Goal: Task Accomplishment & Management: Use online tool/utility

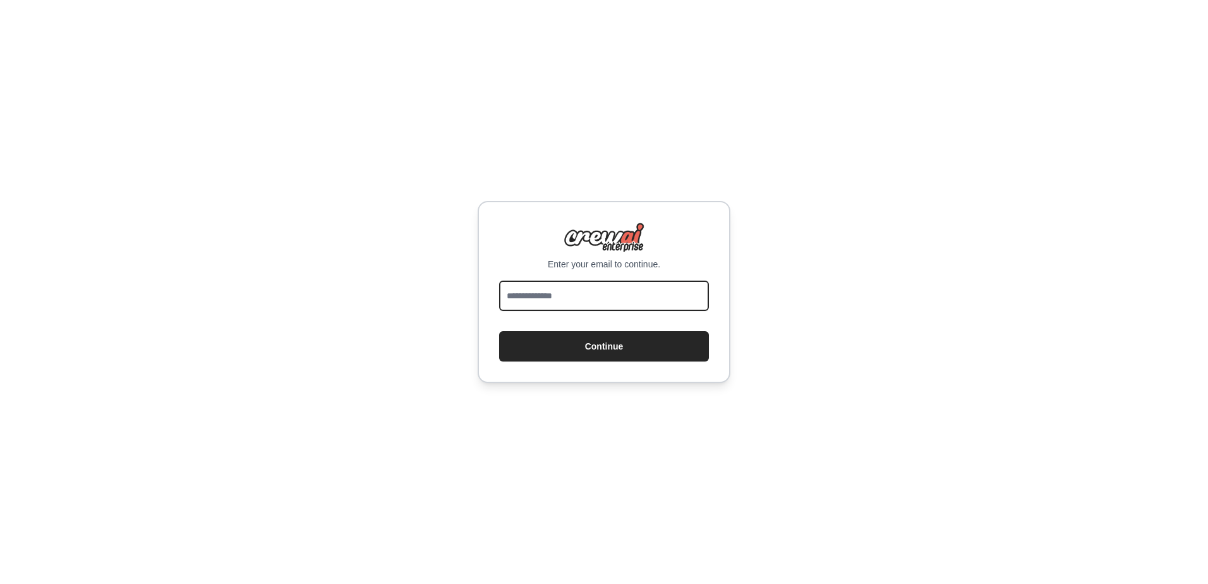
click at [554, 298] on input "email" at bounding box center [604, 296] width 210 height 30
type input "**********"
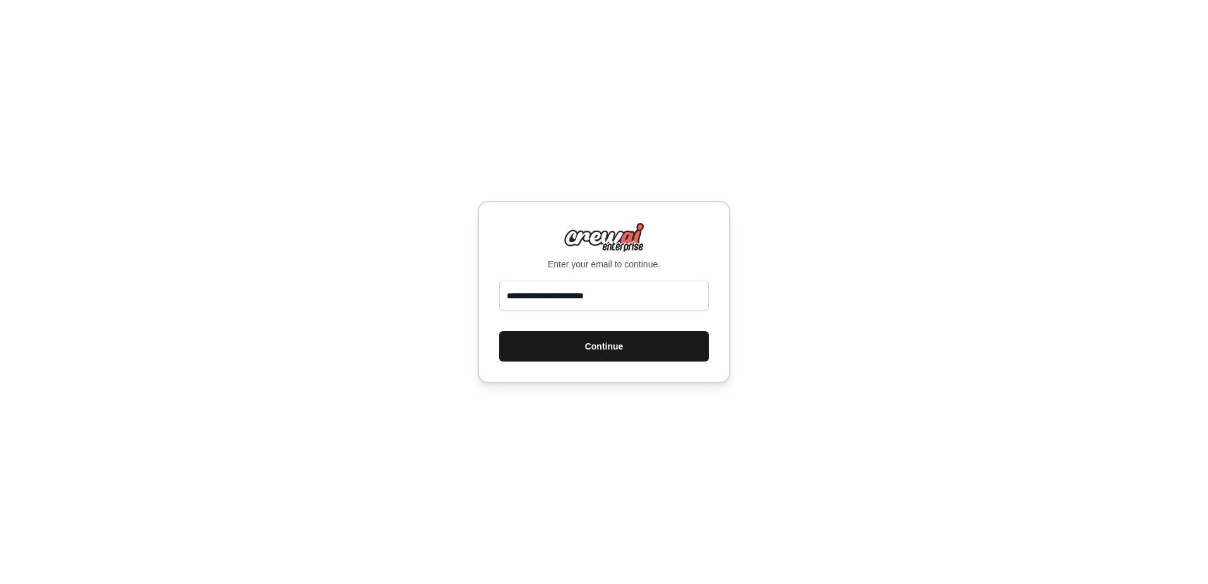
click at [595, 351] on button "Continue" at bounding box center [604, 346] width 210 height 30
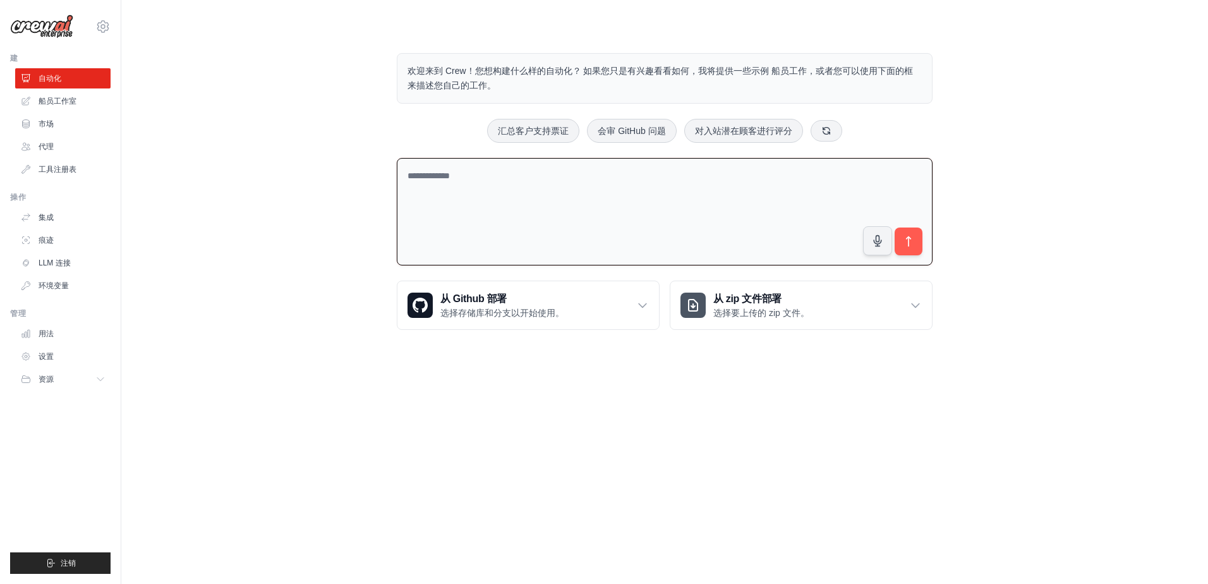
click at [576, 210] on textarea at bounding box center [665, 212] width 536 height 108
type textarea "*"
type textarea "**********"
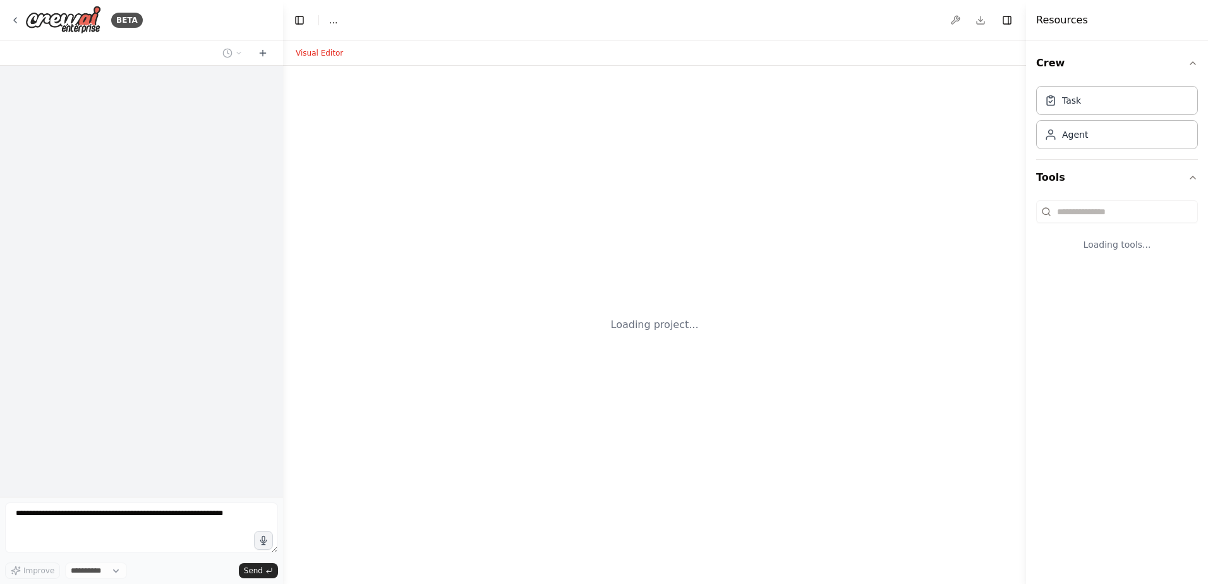
select select "****"
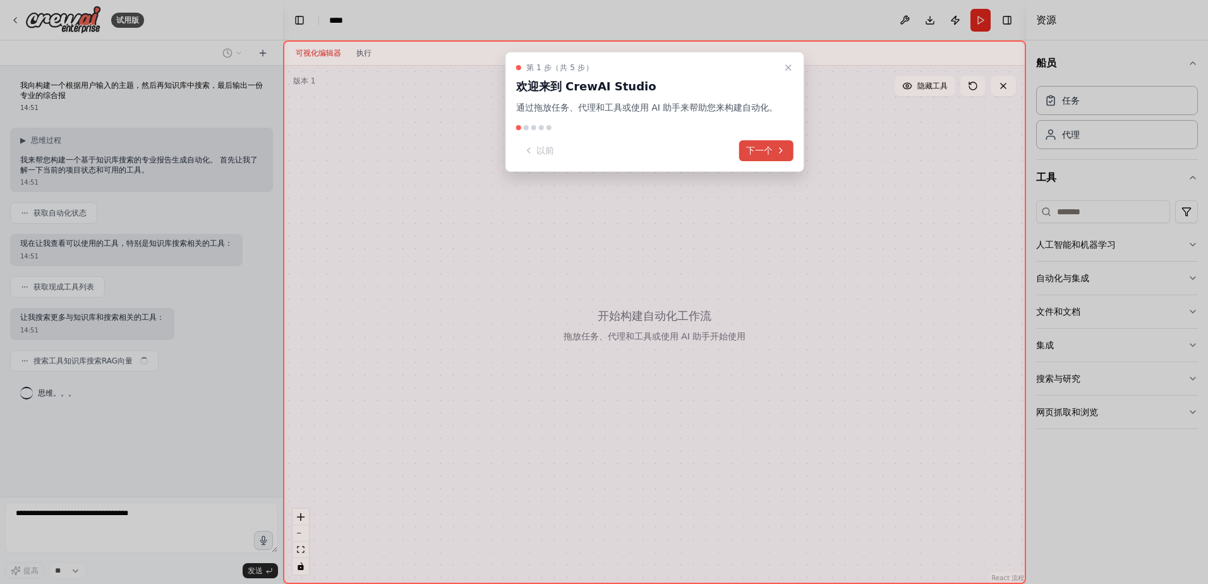
click at [778, 153] on icon at bounding box center [780, 150] width 10 height 10
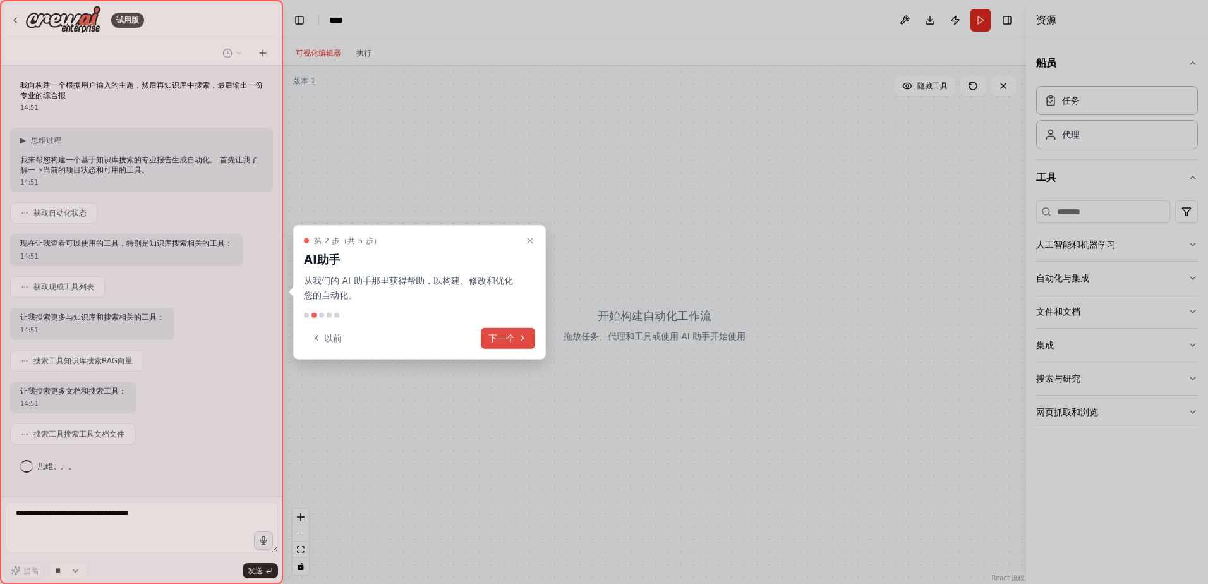
click at [519, 338] on icon at bounding box center [522, 338] width 10 height 10
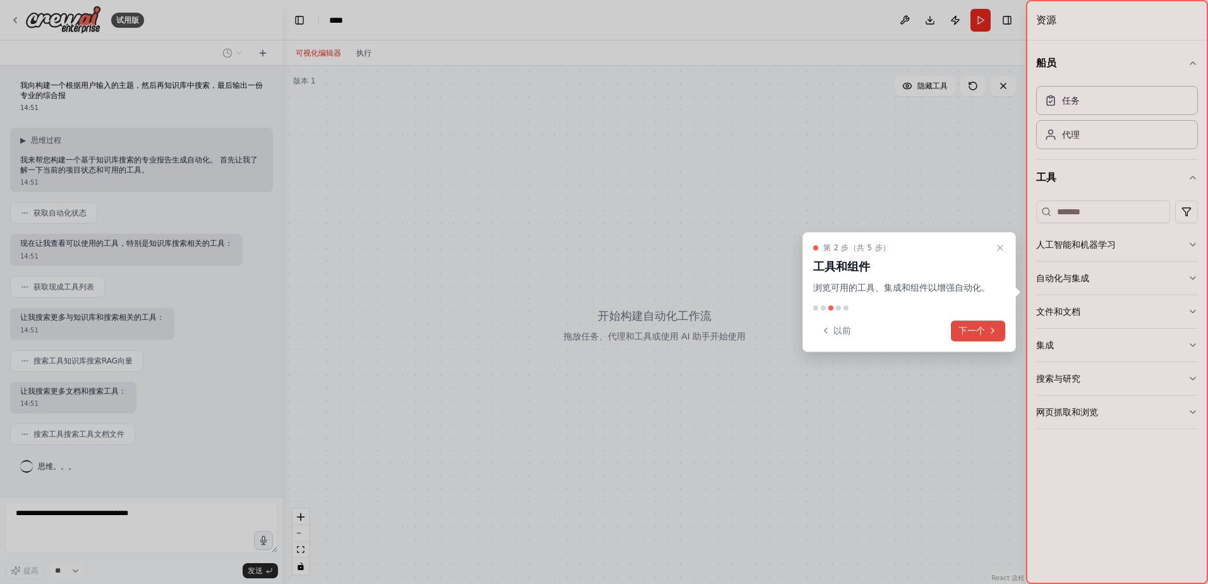
click at [977, 333] on font "下一个" at bounding box center [972, 330] width 27 height 13
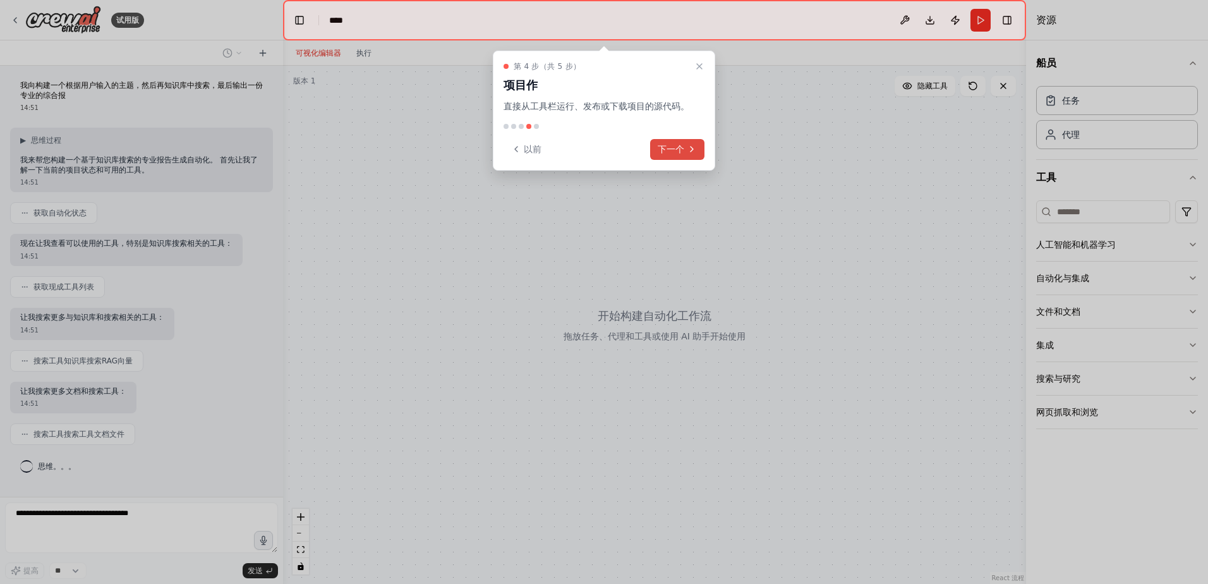
click at [691, 151] on icon at bounding box center [692, 149] width 10 height 10
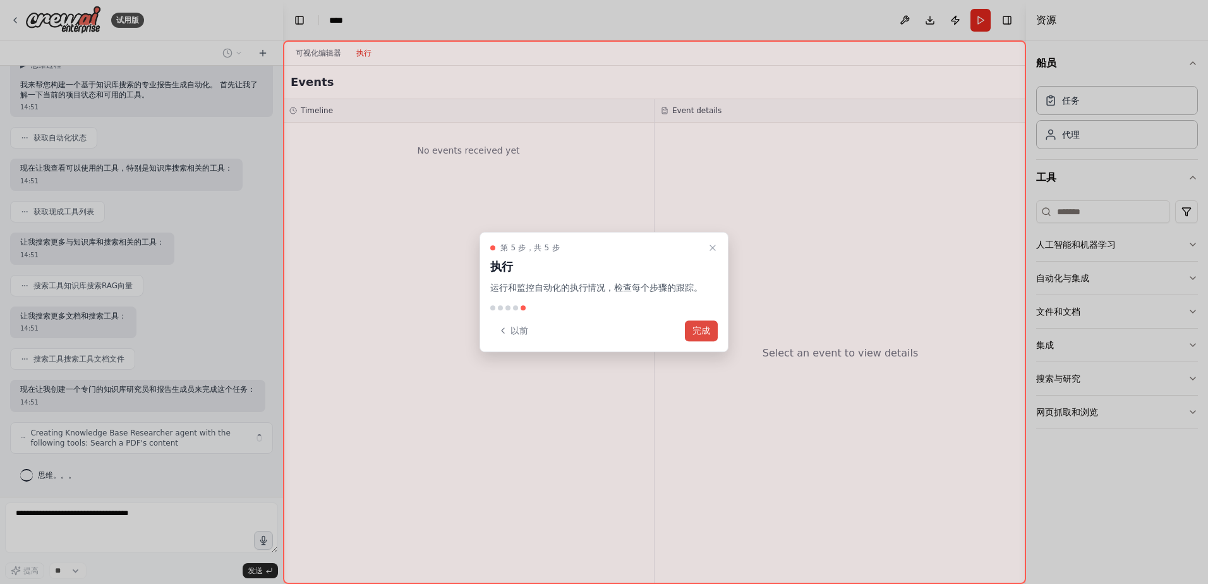
click at [708, 329] on button "完成" at bounding box center [701, 330] width 33 height 21
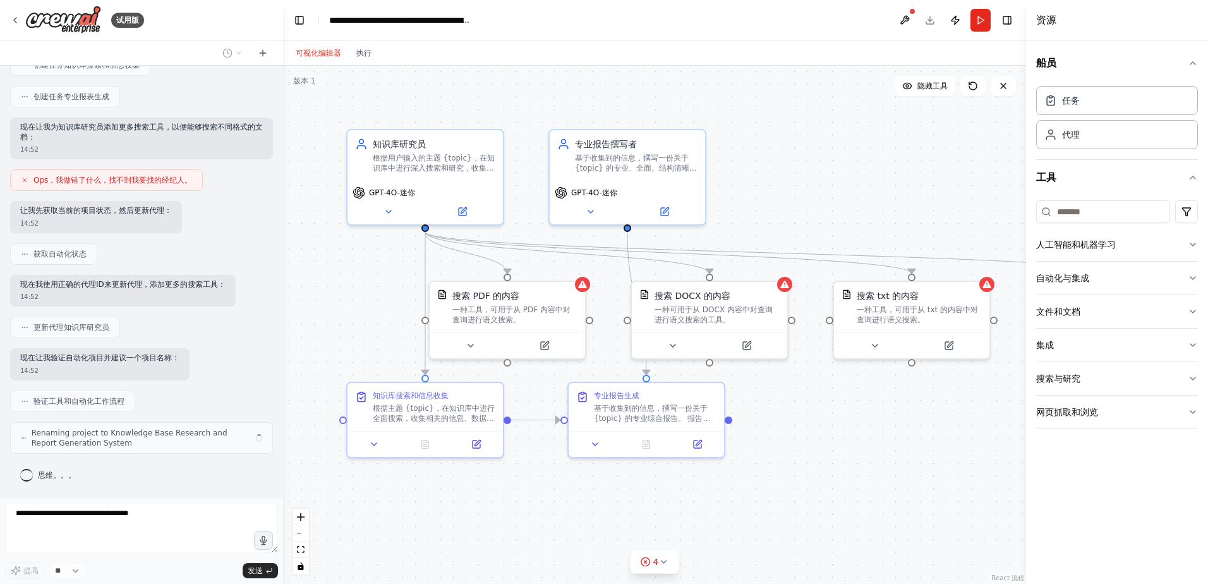
scroll to position [590, 0]
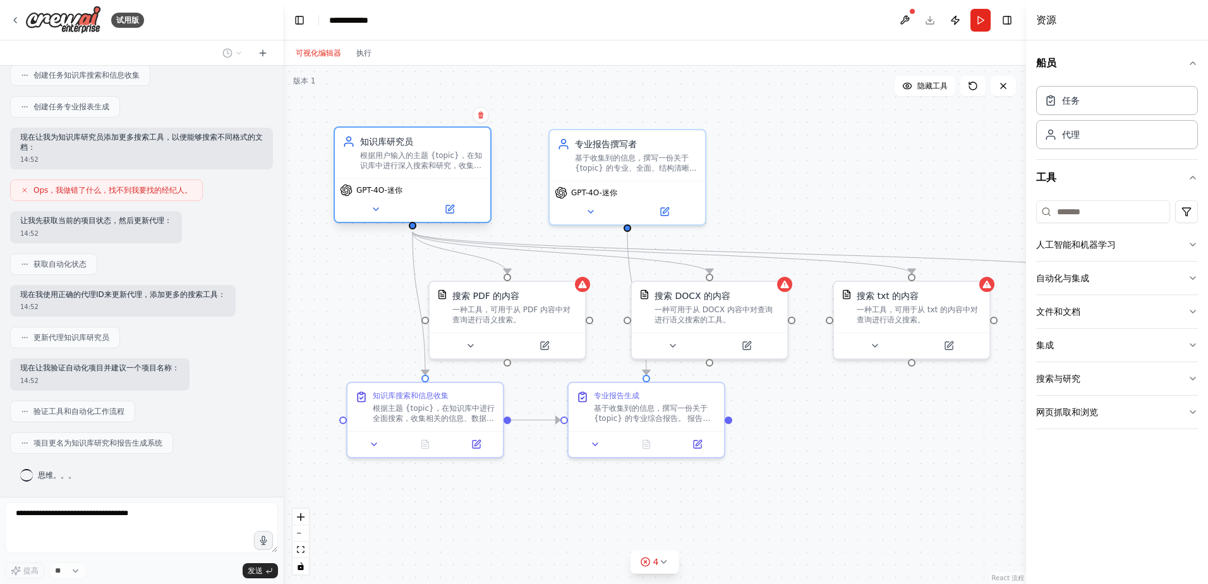
drag, startPoint x: 424, startPoint y: 174, endPoint x: 414, endPoint y: 169, distance: 11.6
click at [414, 169] on div "知识库研究员 根据用户输入的主题 {topic}，在知识库中进行深入搜索和研究，收集相关信息和数据，确保信息的准确性和相关性" at bounding box center [412, 153] width 155 height 51
click at [1063, 91] on div "任务" at bounding box center [1117, 99] width 162 height 29
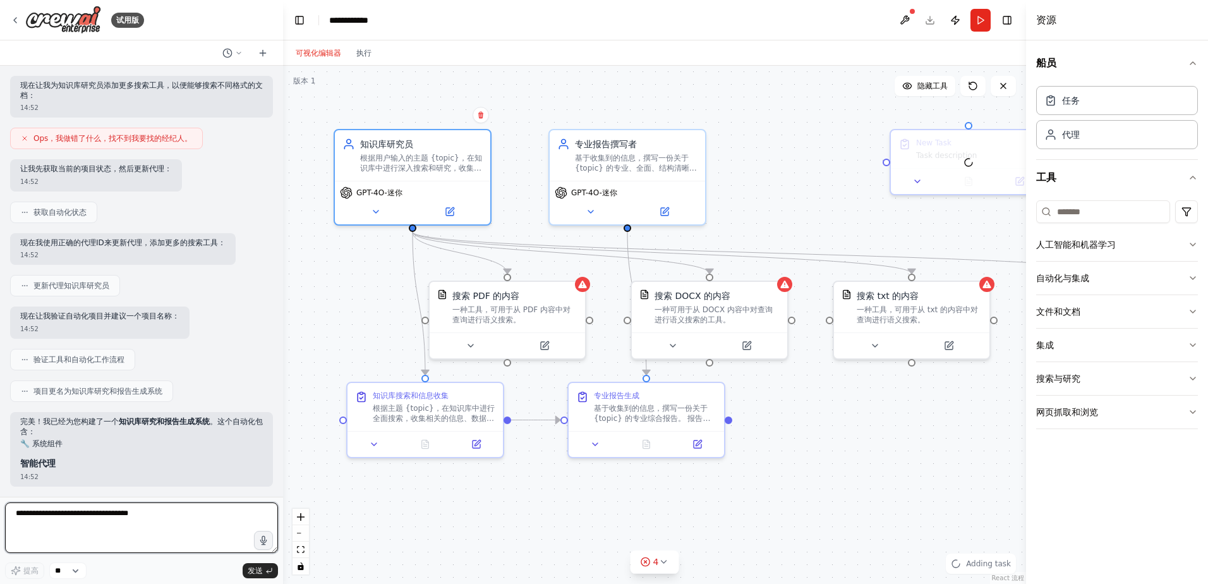
scroll to position [654, 0]
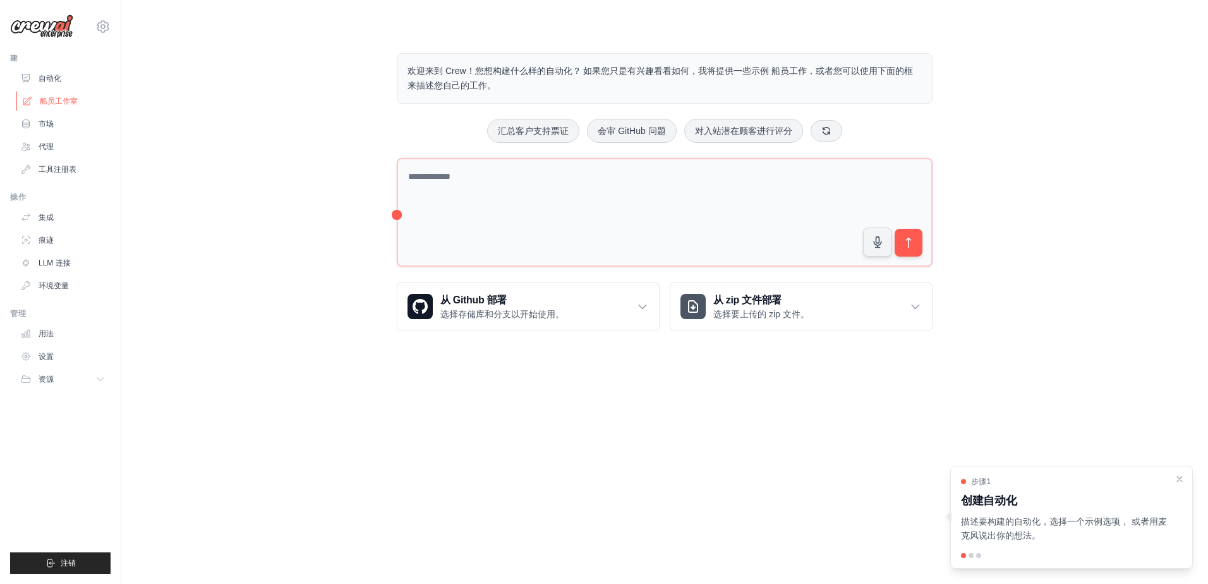
click at [64, 98] on font "船员工作室" at bounding box center [59, 101] width 38 height 10
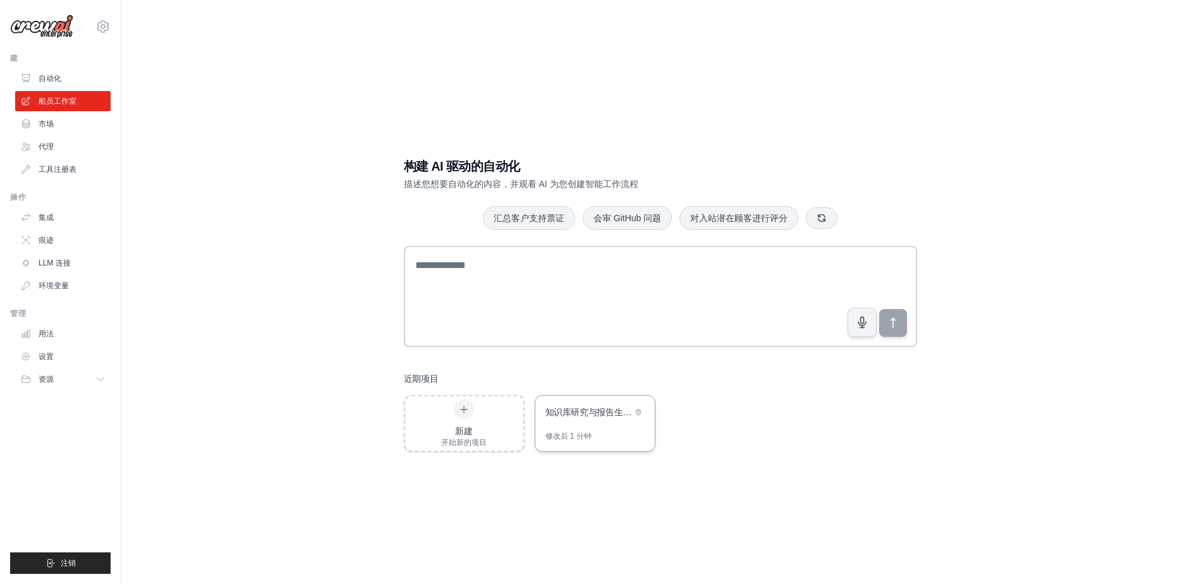
click at [612, 426] on div "知识库研究与报告生成系统" at bounding box center [594, 413] width 119 height 35
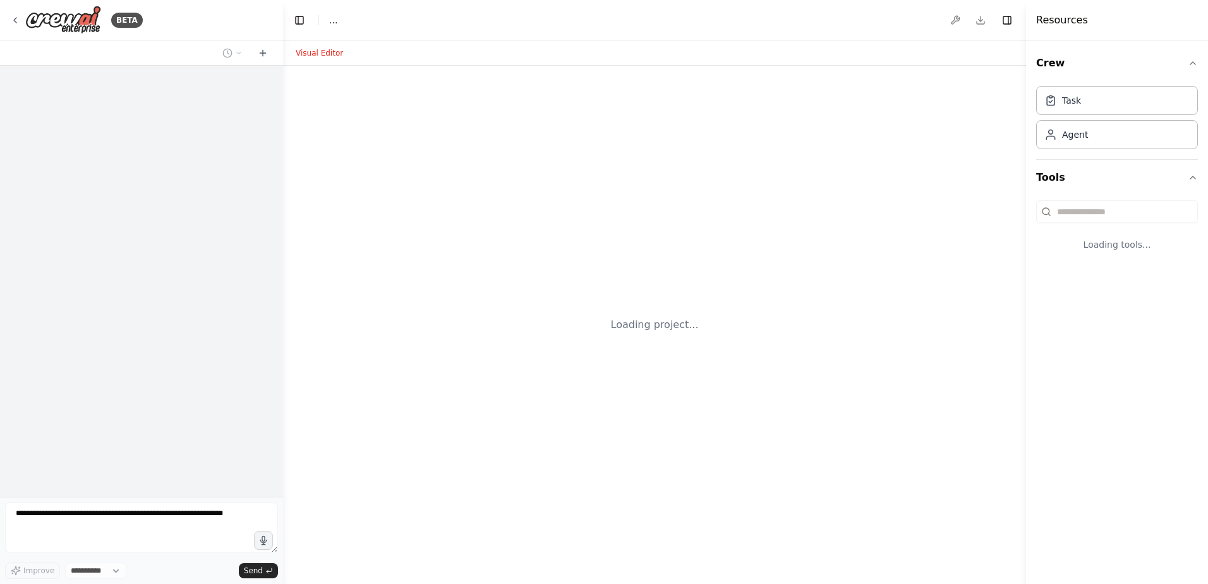
select select "****"
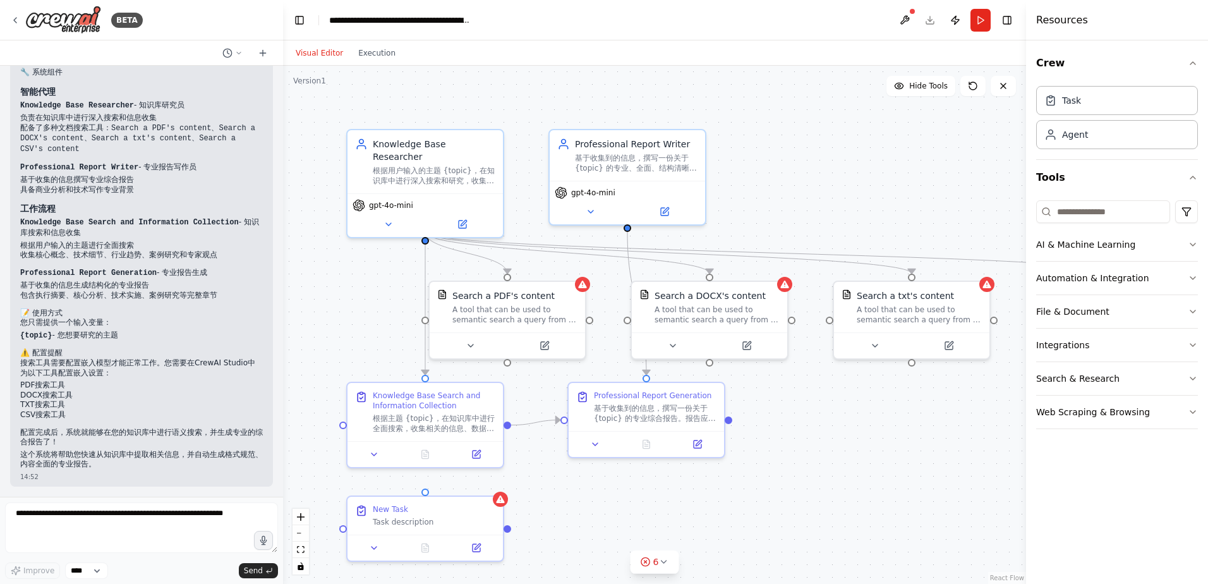
scroll to position [1053, 0]
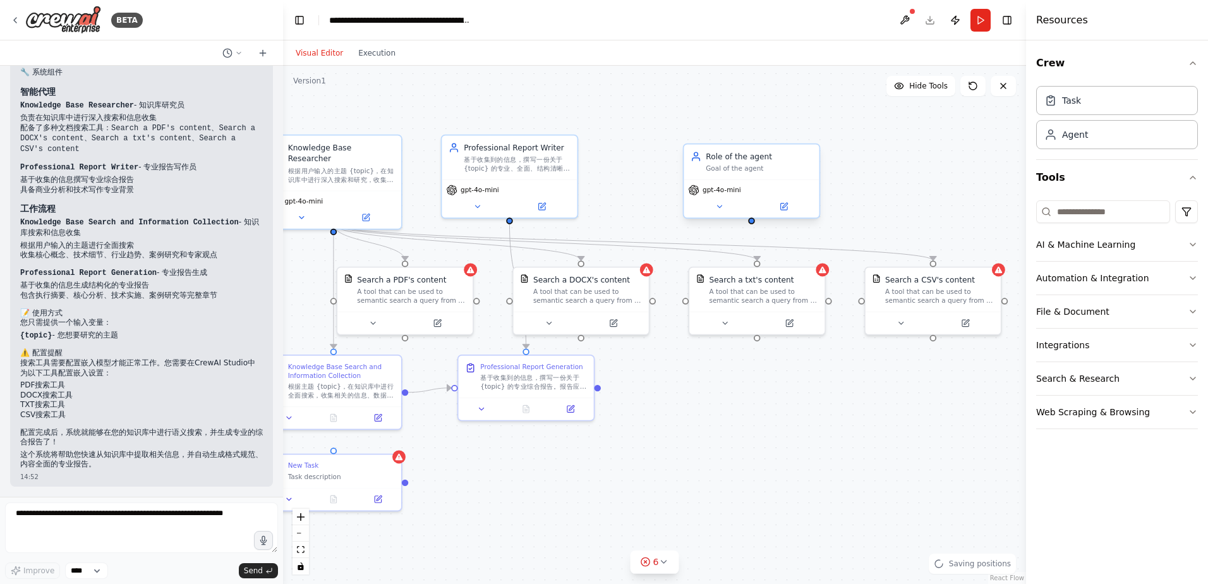
click at [732, 167] on div "Goal of the agent" at bounding box center [759, 168] width 107 height 9
click at [785, 212] on button at bounding box center [784, 206] width 62 height 13
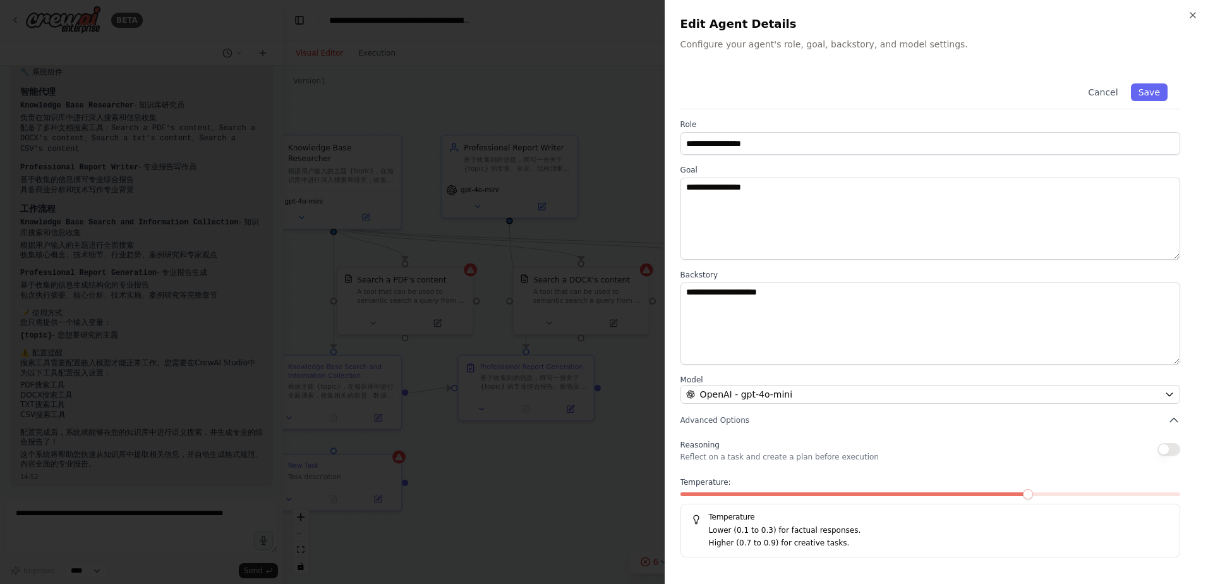
drag, startPoint x: 777, startPoint y: 212, endPoint x: 804, endPoint y: 48, distance: 165.9
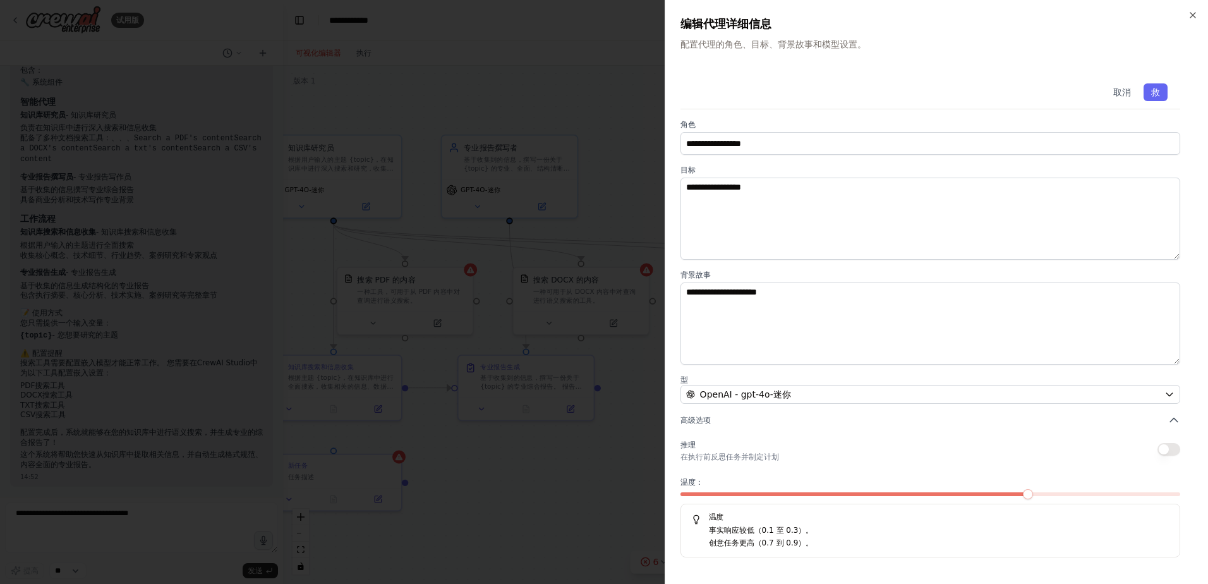
click at [1190, 8] on div "**********" at bounding box center [936, 292] width 543 height 584
click at [1192, 12] on icon "button" at bounding box center [1193, 15] width 10 height 10
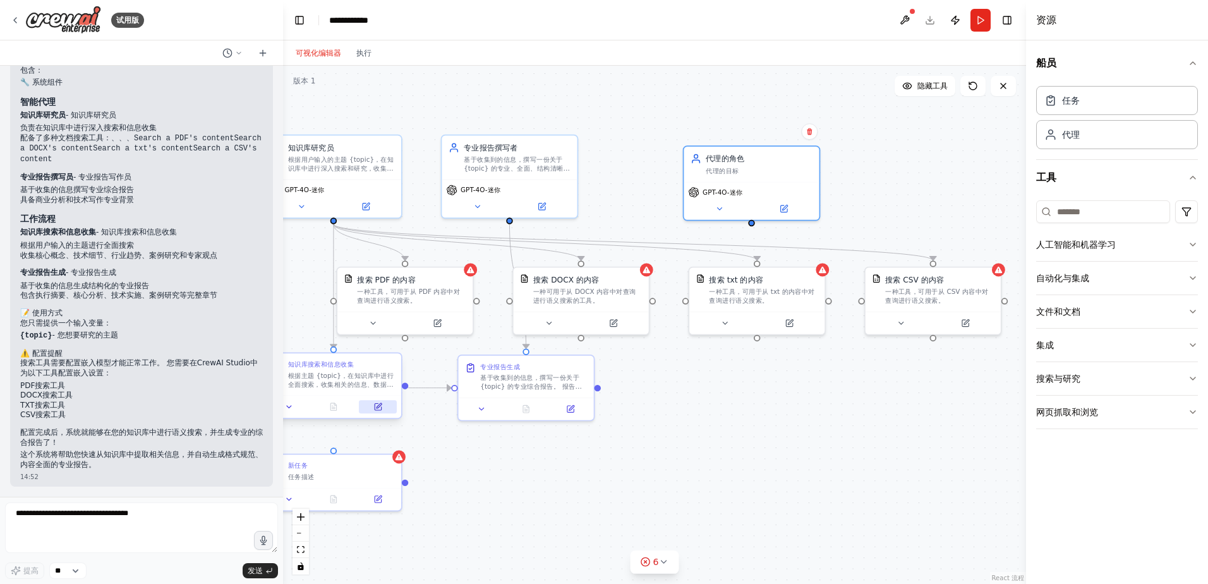
click at [378, 409] on icon at bounding box center [378, 407] width 6 height 6
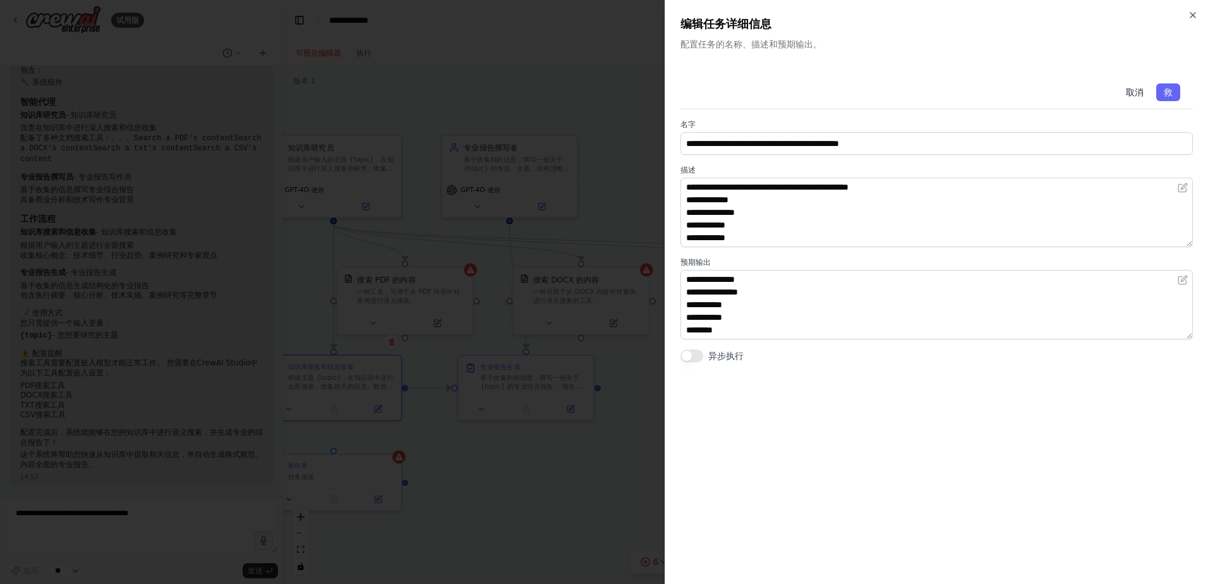
click at [1143, 85] on button "取消" at bounding box center [1134, 92] width 33 height 18
